Goal: Task Accomplishment & Management: Complete application form

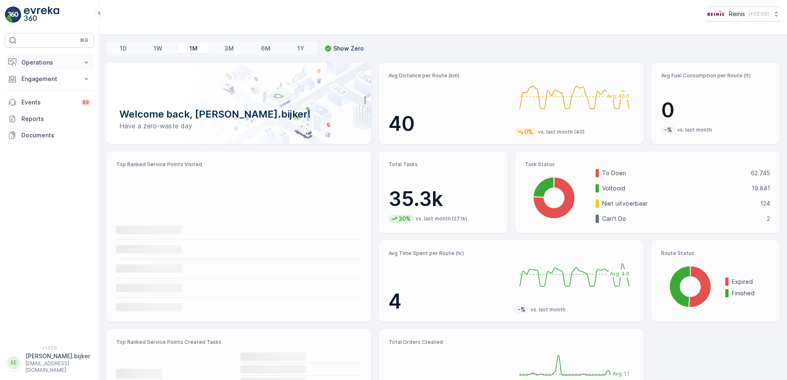
click at [52, 60] on p "Operations" at bounding box center [49, 62] width 56 height 8
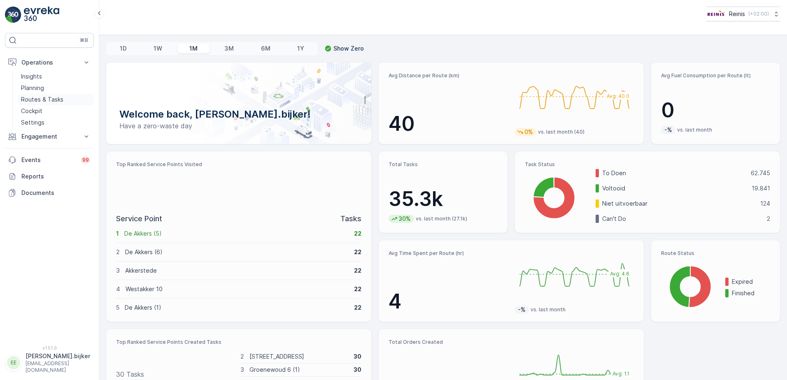
click at [41, 99] on p "Routes & Tasks" at bounding box center [42, 99] width 42 height 8
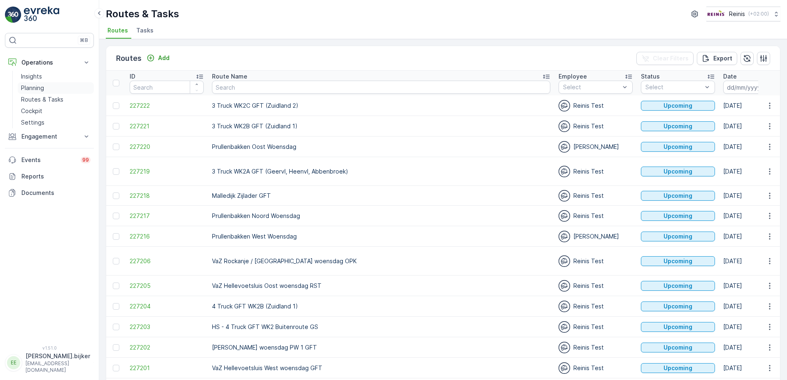
click at [35, 90] on p "Planning" at bounding box center [32, 88] width 23 height 8
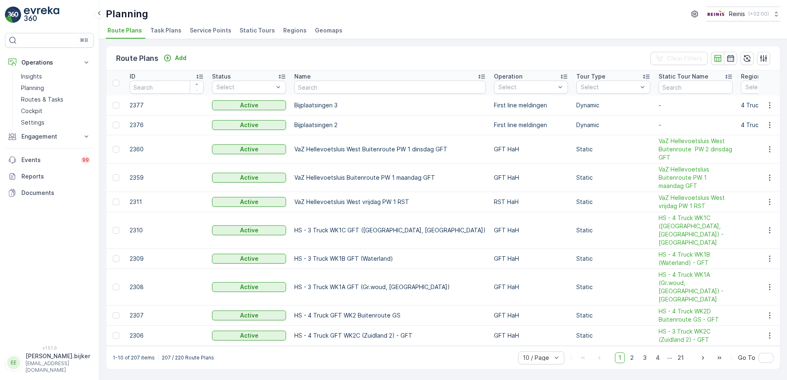
click at [261, 31] on span "Static Tours" at bounding box center [257, 30] width 35 height 8
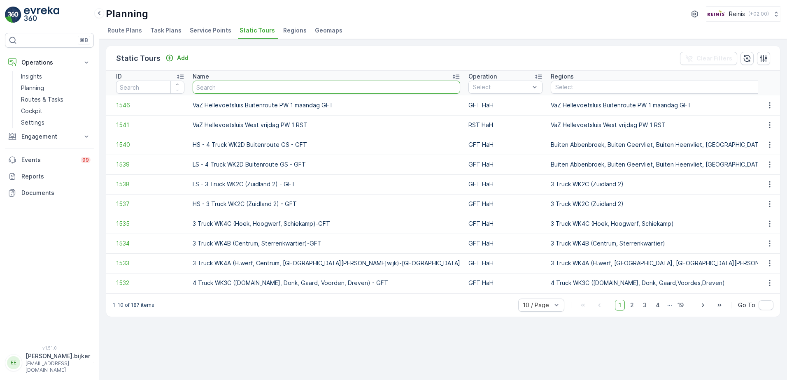
click at [272, 88] on input "text" at bounding box center [327, 87] width 268 height 13
type input "vaz"
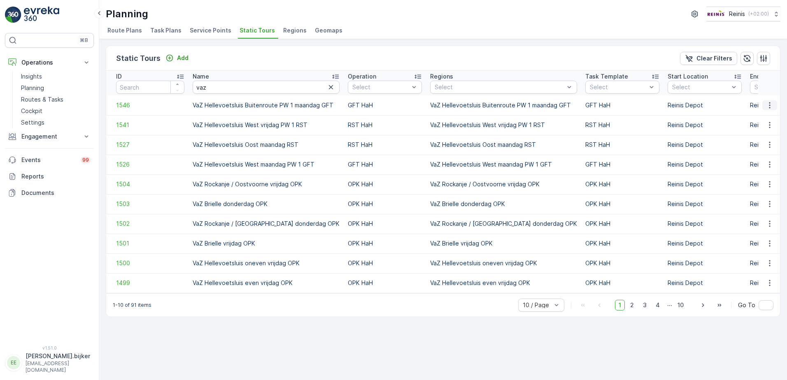
click at [773, 104] on icon "button" at bounding box center [770, 105] width 8 height 8
click at [762, 118] on span "See More Details" at bounding box center [755, 118] width 48 height 8
click at [772, 163] on icon "button" at bounding box center [770, 165] width 8 height 8
click at [772, 174] on span "See More Details" at bounding box center [755, 177] width 48 height 8
click at [768, 142] on icon "button" at bounding box center [770, 145] width 8 height 8
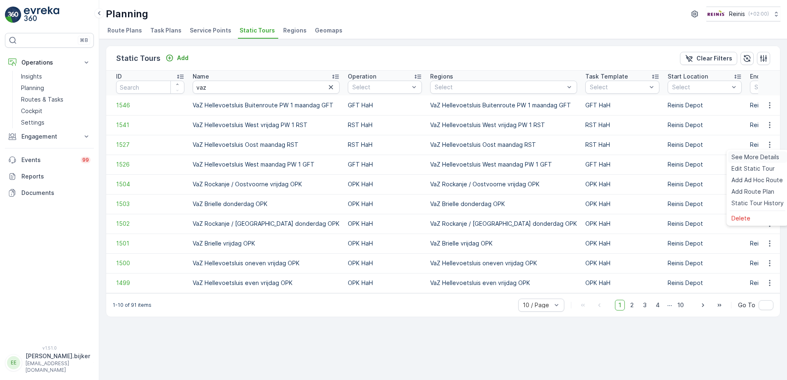
click at [768, 154] on span "See More Details" at bounding box center [755, 157] width 48 height 8
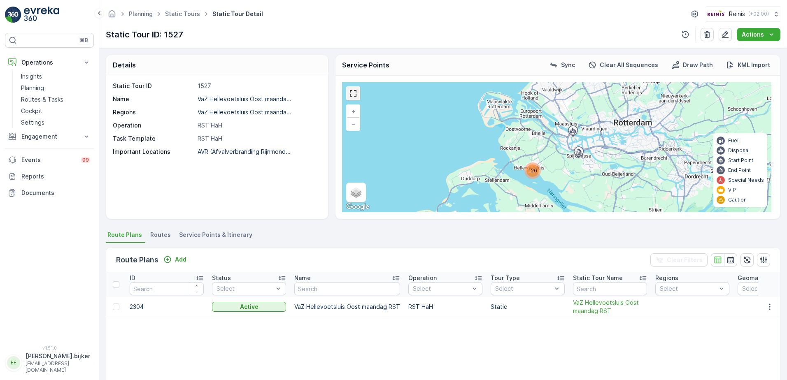
click at [357, 95] on link at bounding box center [353, 93] width 12 height 12
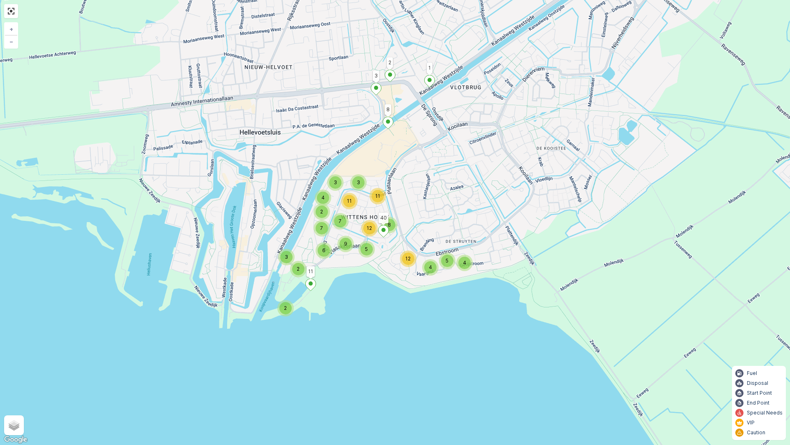
drag, startPoint x: 421, startPoint y: 154, endPoint x: 424, endPoint y: 185, distance: 30.6
click at [424, 185] on div "2 2 3 5 4 12 4 4 3 3 11 7 11 2 6 9 7 12 5 8 1 8 2 3 11 40 + − Satellite Roadmap…" at bounding box center [395, 222] width 790 height 445
click at [205, 115] on div "2 2 3 5 4 12 4 4 3 3 11 7 11 2 6 9 7 12 5 8 1 8 2 3 11 40 + − Satellite Roadmap…" at bounding box center [395, 222] width 790 height 445
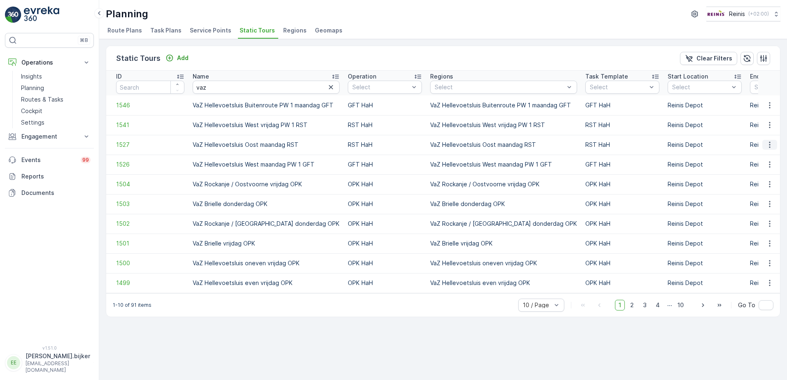
click at [769, 145] on icon "button" at bounding box center [770, 145] width 8 height 8
click at [773, 181] on span "Add Ad Hoc Route" at bounding box center [756, 180] width 51 height 8
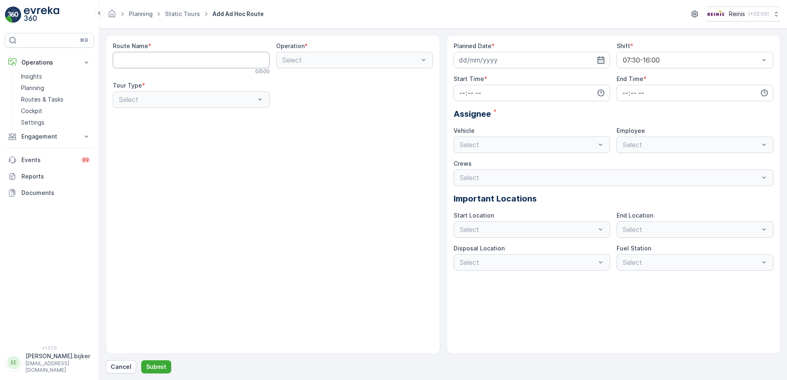
click at [228, 62] on Name "Route Name" at bounding box center [191, 60] width 157 height 16
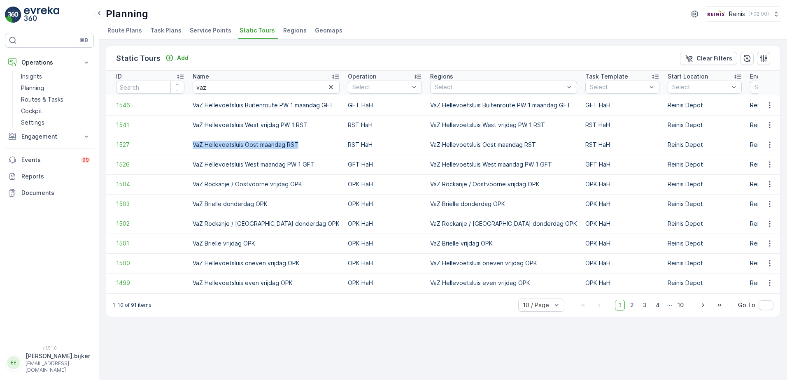
drag, startPoint x: 192, startPoint y: 144, endPoint x: 296, endPoint y: 141, distance: 103.4
click at [296, 141] on td "VaZ Hellevoetsluis Oost maandag RST" at bounding box center [266, 145] width 155 height 20
copy p "VaZ Hellevoetsluis Oost maandag RST"
click at [770, 143] on icon "button" at bounding box center [769, 145] width 1 height 6
click at [764, 179] on span "Add Ad Hoc Route" at bounding box center [756, 180] width 51 height 8
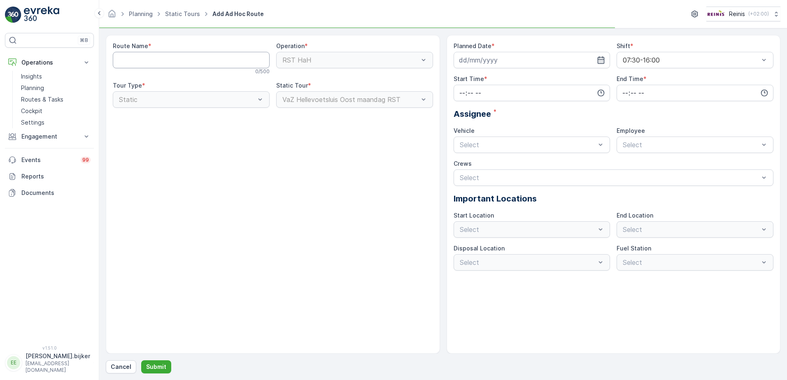
click at [154, 59] on Name "Route Name" at bounding box center [191, 60] width 157 height 16
paste Name "VaZ Hellevoetsluis Oost maandag RST"
type Name "VaZ Hellevoetsluis Oost maandag RST (test)"
click at [608, 61] on input at bounding box center [532, 60] width 157 height 16
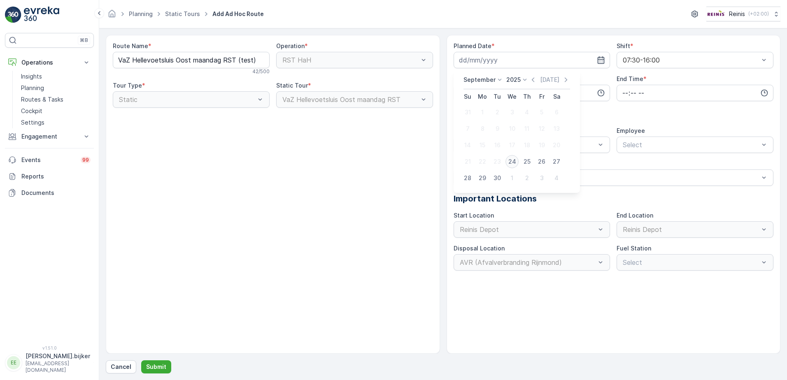
click at [514, 161] on div "24" at bounding box center [511, 161] width 13 height 13
type input "[DATE]"
click at [514, 161] on div "Crews" at bounding box center [614, 164] width 320 height 8
click at [587, 96] on input "time" at bounding box center [532, 93] width 157 height 16
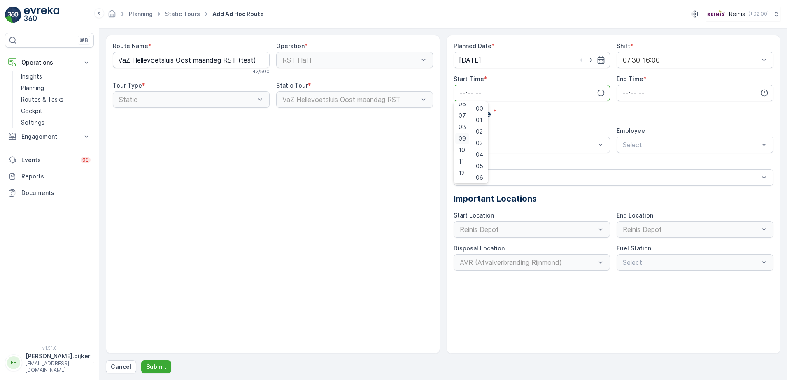
click at [465, 137] on span "09" at bounding box center [462, 139] width 7 height 8
type input "09:00"
click at [633, 97] on input "time" at bounding box center [695, 93] width 157 height 16
click at [629, 164] on div "16" at bounding box center [625, 165] width 14 height 12
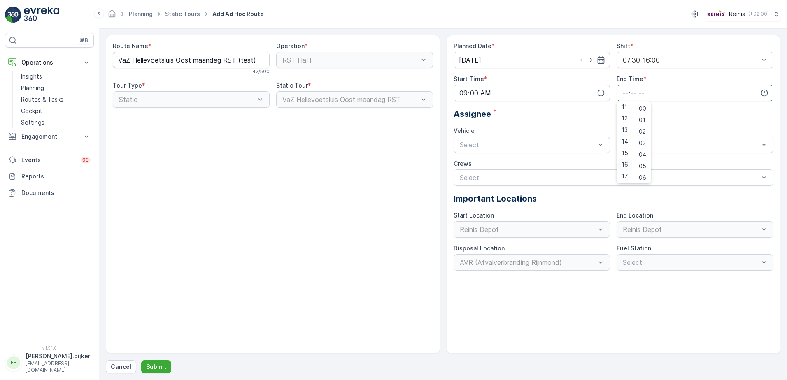
type input "16:00"
click at [555, 164] on div "Crews" at bounding box center [614, 164] width 320 height 8
type input "leeuwe"
click at [715, 163] on div "[PERSON_NAME] Busy" at bounding box center [695, 164] width 147 height 7
click at [149, 364] on p "Submit" at bounding box center [156, 367] width 20 height 8
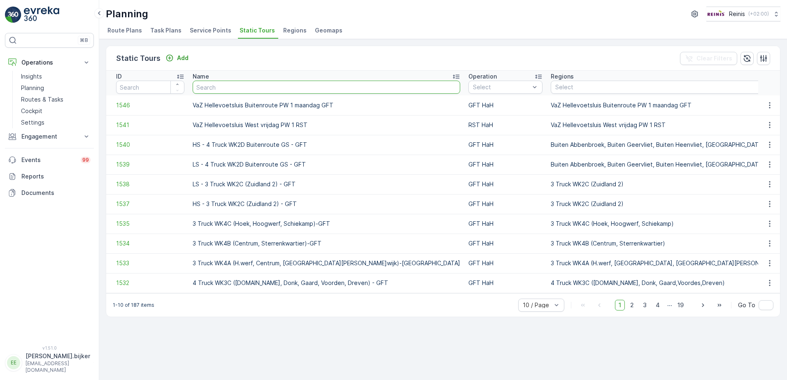
click at [230, 89] on input "text" at bounding box center [327, 87] width 268 height 13
type input "hellev"
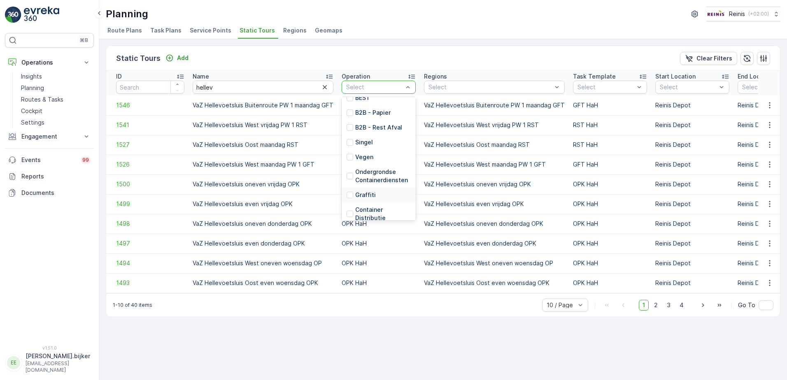
scroll to position [186, 0]
click at [358, 170] on p "GFT HaH" at bounding box center [367, 167] width 25 height 8
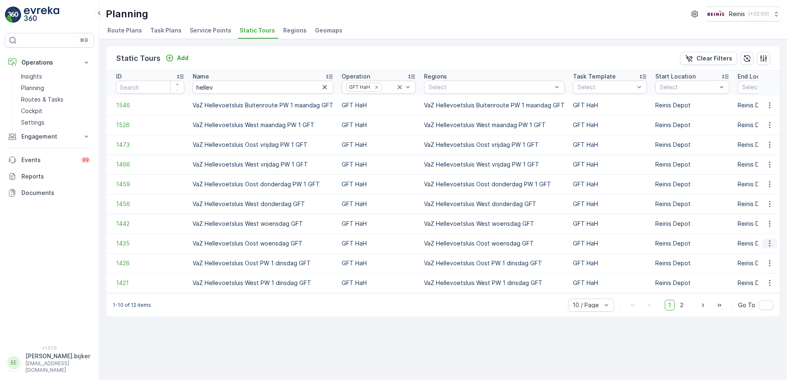
click at [771, 242] on icon "button" at bounding box center [770, 244] width 8 height 8
click at [766, 256] on span "See More Details" at bounding box center [755, 256] width 48 height 8
drag, startPoint x: 193, startPoint y: 245, endPoint x: 300, endPoint y: 244, distance: 107.0
click at [301, 244] on p "VaZ Hellevoetsluis Oost woensdag GFT" at bounding box center [263, 244] width 141 height 8
copy p "VaZ Hellevoetsluis Oost woensdag GFT"
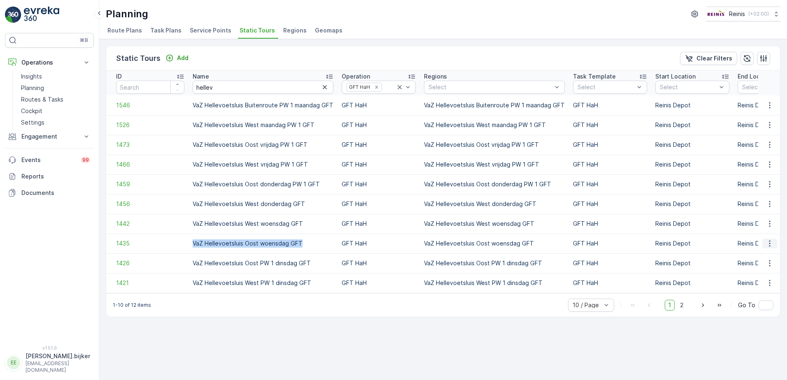
click at [766, 242] on icon "button" at bounding box center [770, 244] width 8 height 8
click at [764, 277] on span "Add Ad Hoc Route" at bounding box center [756, 279] width 51 height 8
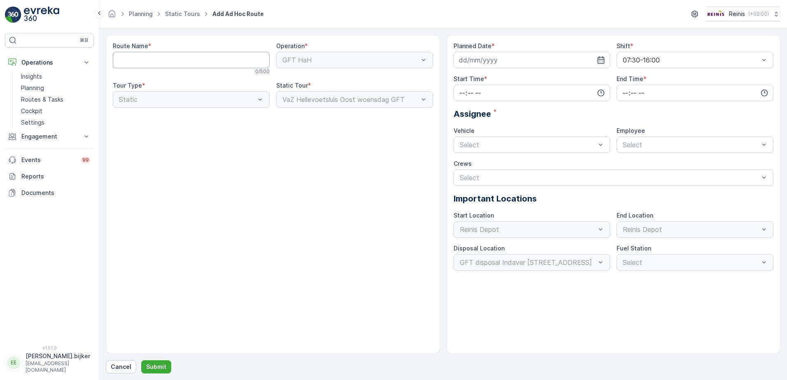
click at [144, 57] on Name "Route Name" at bounding box center [191, 60] width 157 height 16
paste Name "VaZ Hellevoetsluis Oost woensdag GFT"
type Name "VaZ Hellevoetsluis Oost woensdag GFT"
click at [504, 63] on input at bounding box center [532, 60] width 157 height 16
click at [513, 161] on div "24" at bounding box center [511, 161] width 13 height 13
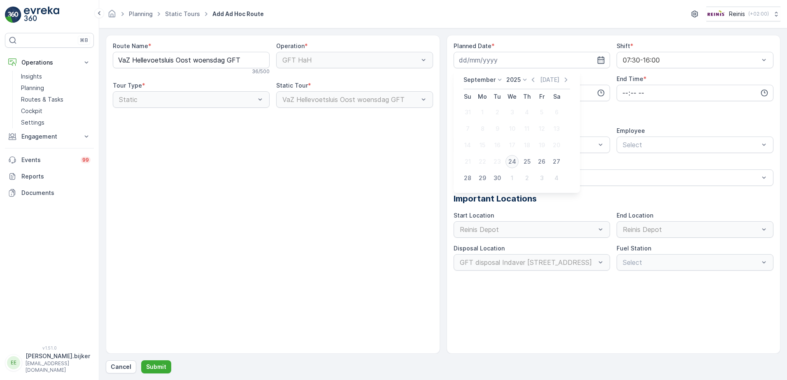
type input "[DATE]"
click at [513, 161] on div "Crews" at bounding box center [614, 164] width 320 height 8
drag, startPoint x: 513, startPoint y: 161, endPoint x: 510, endPoint y: 94, distance: 67.2
click at [510, 94] on input "time" at bounding box center [532, 93] width 157 height 16
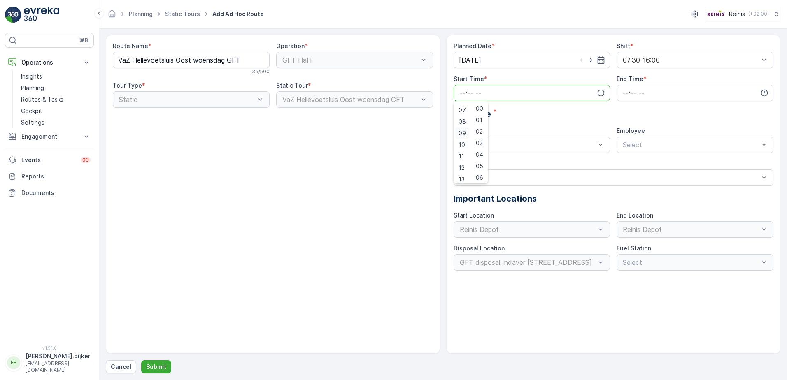
click at [466, 133] on div "09" at bounding box center [462, 134] width 14 height 12
type input "09:00"
click at [464, 131] on span "09" at bounding box center [462, 133] width 7 height 8
click at [633, 93] on input "time" at bounding box center [695, 93] width 157 height 16
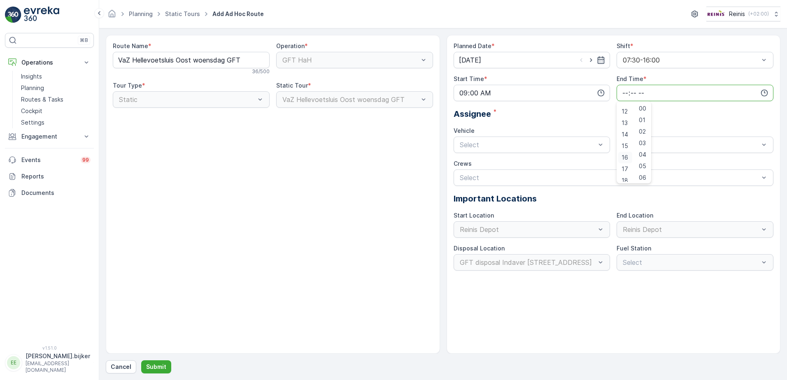
click at [625, 156] on span "16" at bounding box center [625, 158] width 7 height 8
type input "16:00"
click at [585, 163] on div "Crews" at bounding box center [614, 164] width 320 height 8
type input "leeuwe"
click at [663, 163] on div "[PERSON_NAME] Busy" at bounding box center [695, 164] width 147 height 7
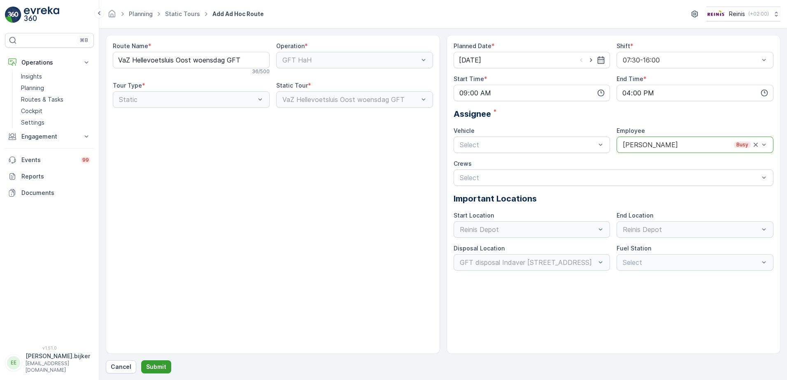
click at [159, 362] on button "Submit" at bounding box center [156, 367] width 30 height 13
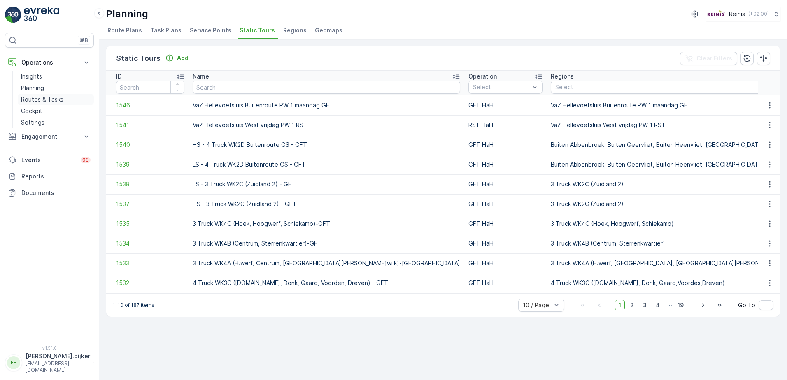
click at [51, 98] on p "Routes & Tasks" at bounding box center [42, 99] width 42 height 8
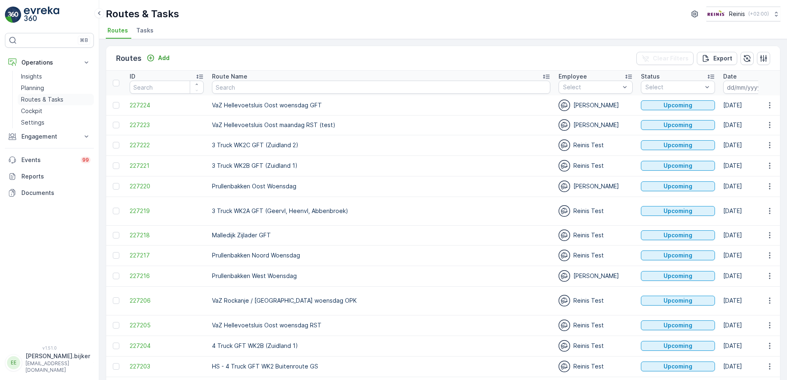
click at [33, 101] on p "Routes & Tasks" at bounding box center [42, 99] width 42 height 8
click at [768, 88] on icon "button" at bounding box center [771, 87] width 7 height 7
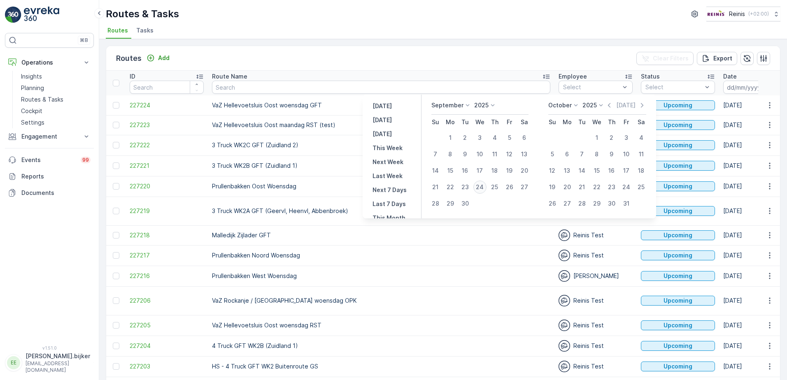
click at [480, 188] on div "24" at bounding box center [479, 187] width 13 height 13
type input "[DATE]"
click at [480, 188] on div "24" at bounding box center [479, 187] width 13 height 13
type input "[DATE]"
click at [480, 188] on div "24" at bounding box center [479, 187] width 13 height 13
